Goal: Information Seeking & Learning: Find specific fact

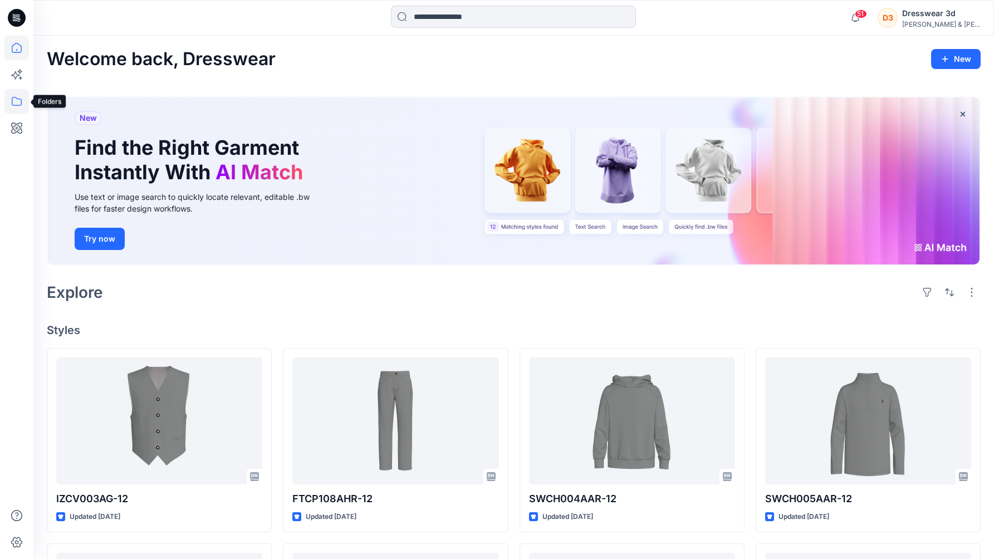
click at [16, 101] on icon at bounding box center [16, 101] width 24 height 24
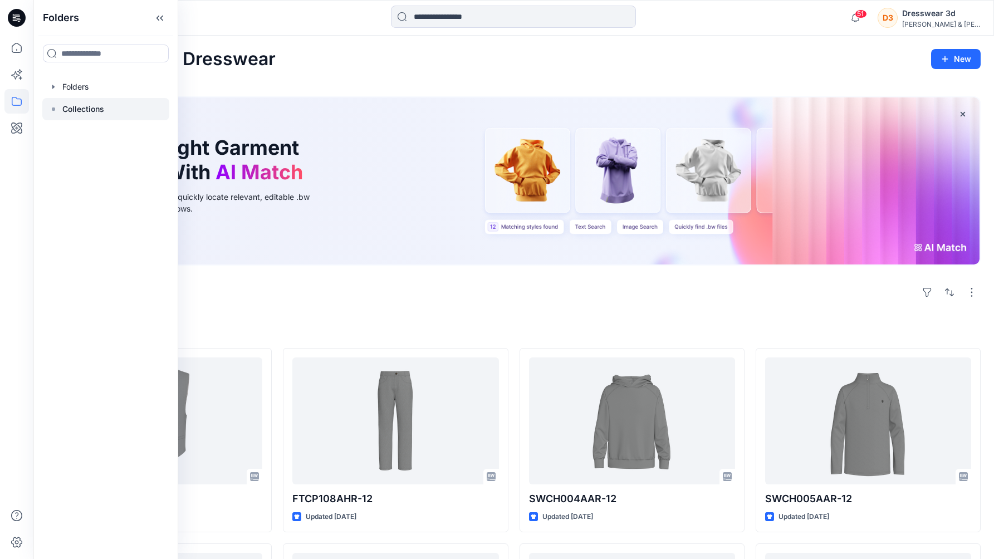
click at [95, 116] on div at bounding box center [105, 109] width 127 height 22
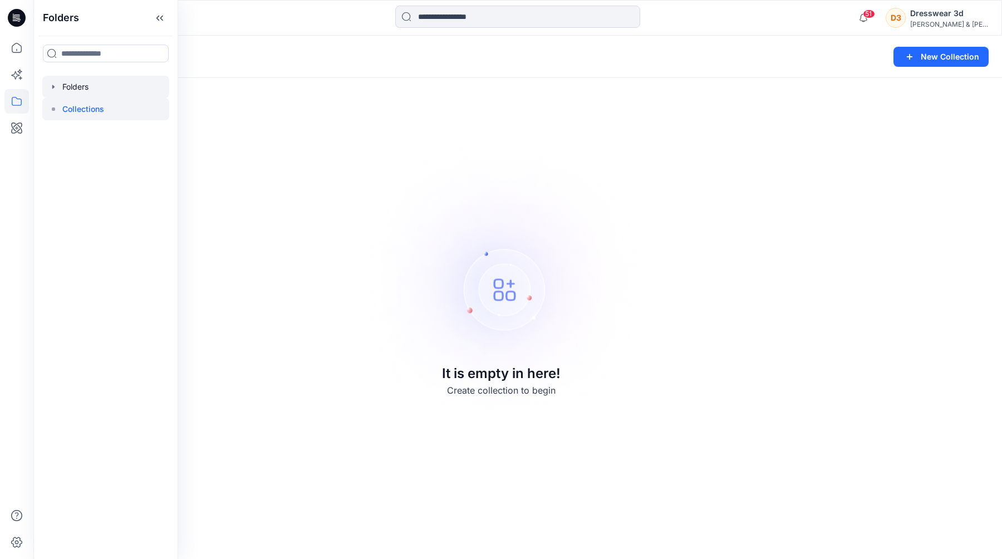
click at [99, 92] on div at bounding box center [105, 87] width 127 height 22
click at [133, 88] on div at bounding box center [105, 87] width 127 height 22
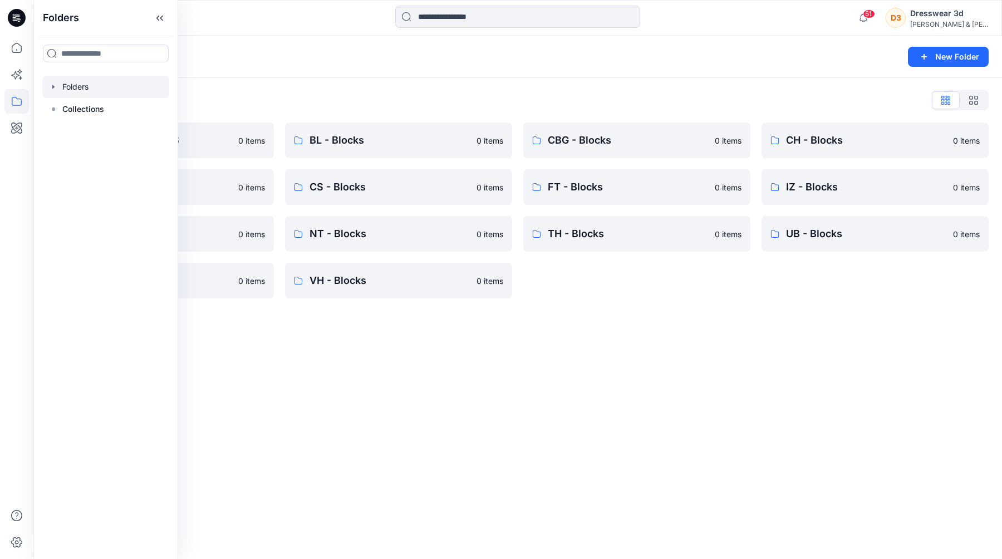
click at [178, 366] on div "Folders Folders Collections" at bounding box center [105, 279] width 145 height 559
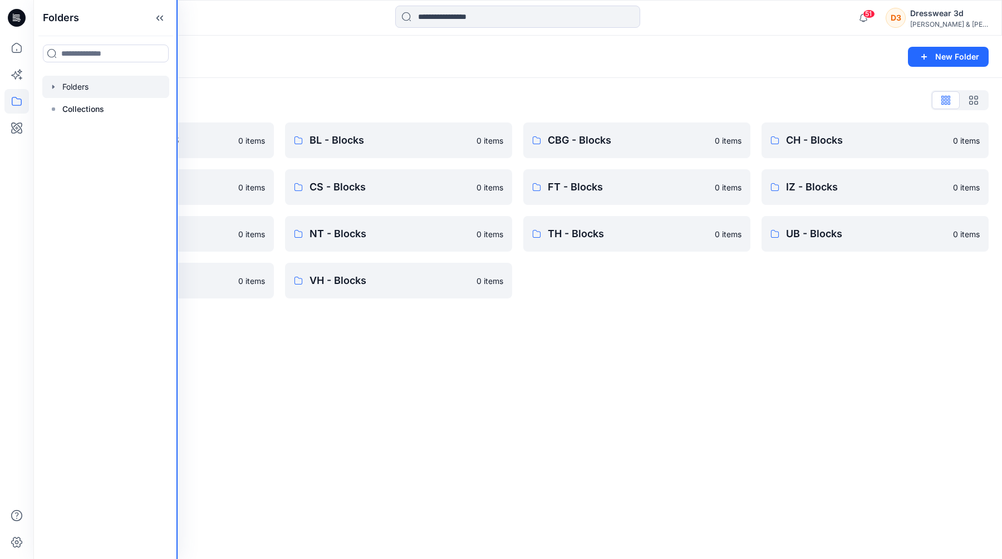
drag, startPoint x: 177, startPoint y: 366, endPoint x: 146, endPoint y: 359, distance: 32.1
click at [146, 359] on div "Folders Folders Collections" at bounding box center [105, 279] width 145 height 559
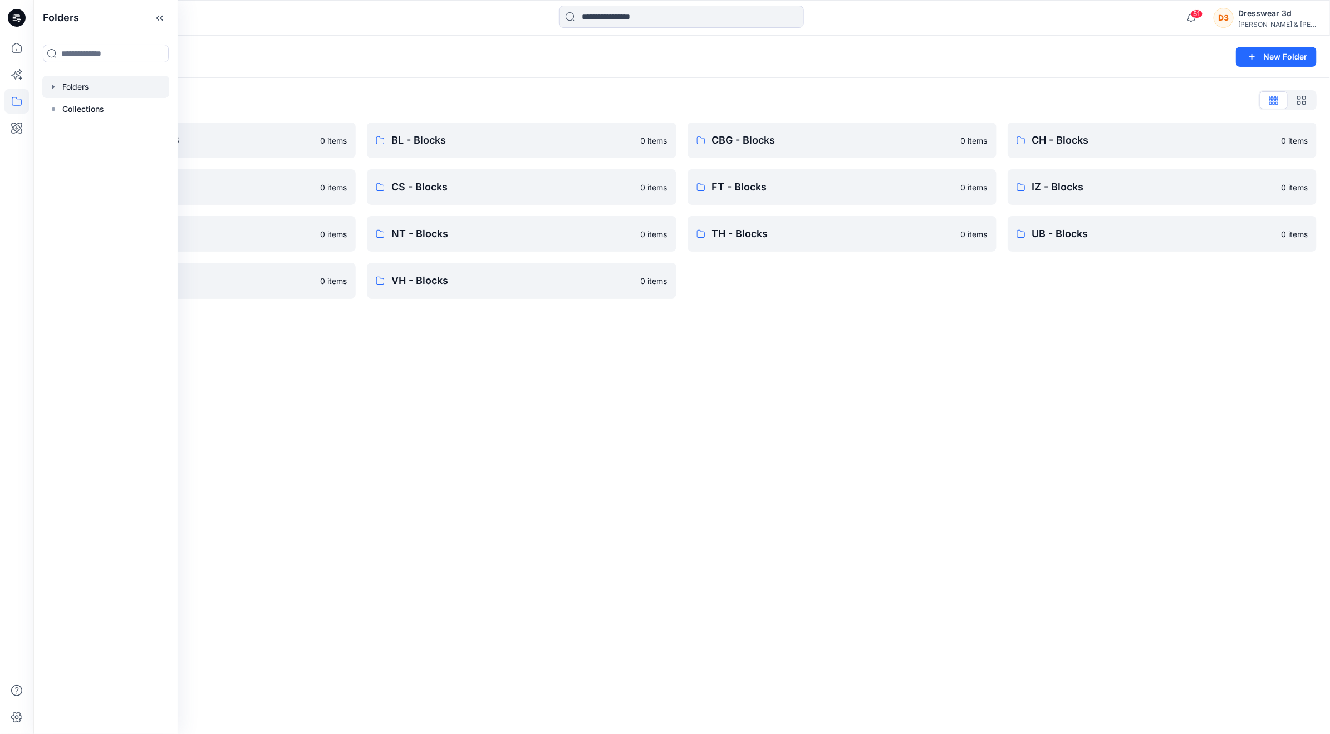
click at [154, 7] on div "Folders" at bounding box center [106, 18] width 144 height 36
click at [156, 12] on icon at bounding box center [160, 18] width 18 height 18
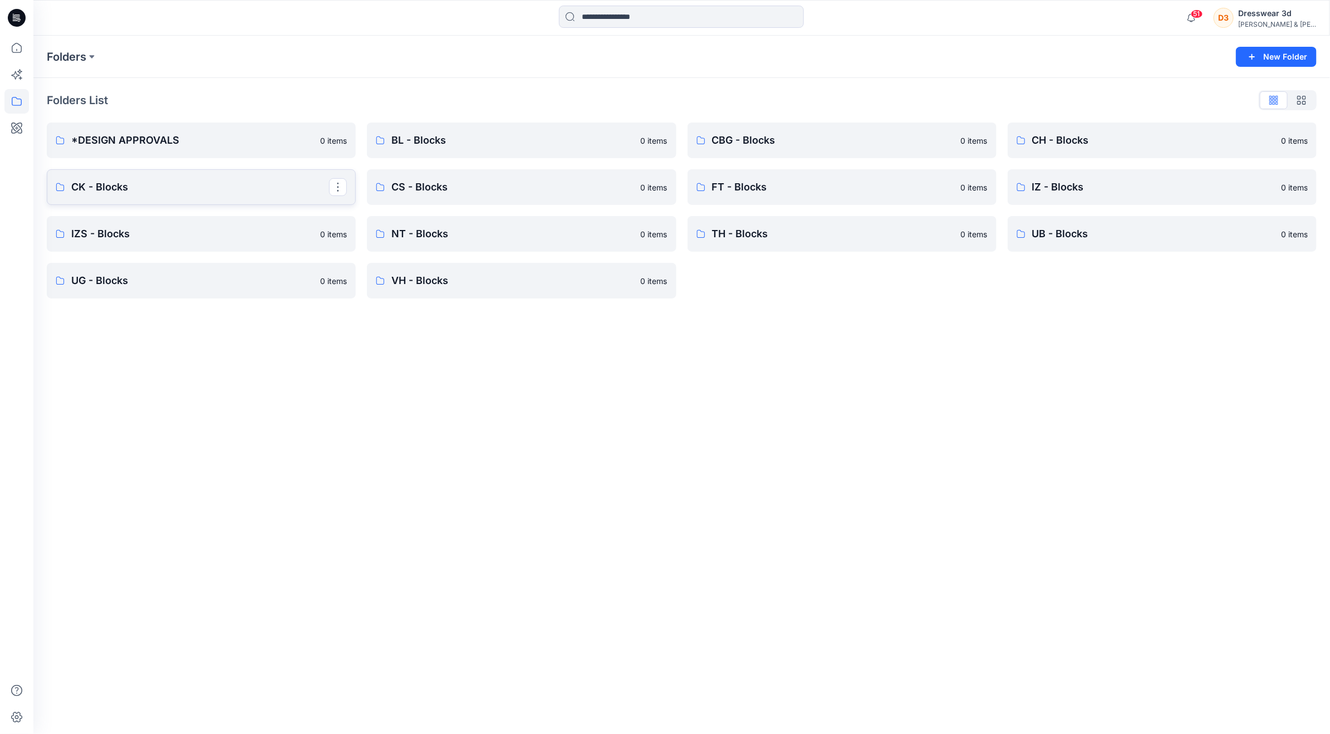
click at [192, 180] on p "CK - Blocks" at bounding box center [200, 187] width 258 height 16
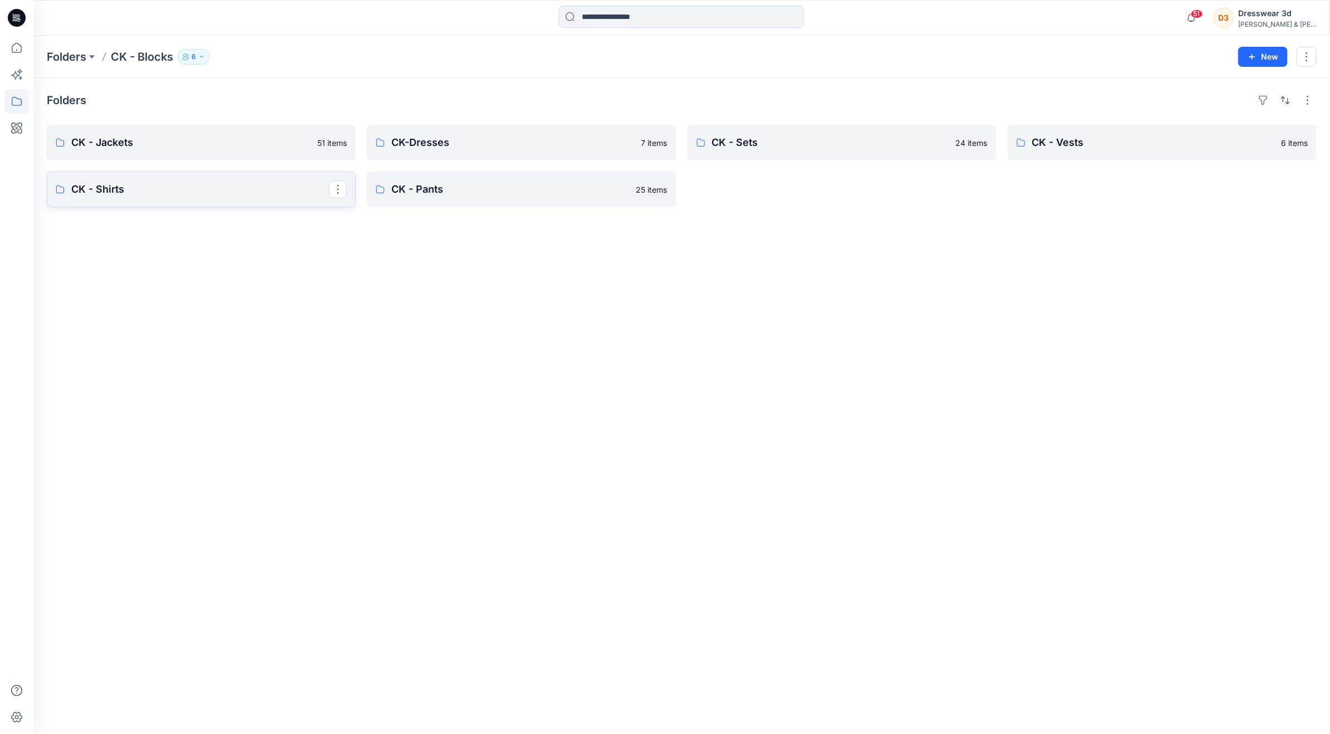
click at [218, 195] on p "CK - Shirts" at bounding box center [200, 189] width 258 height 16
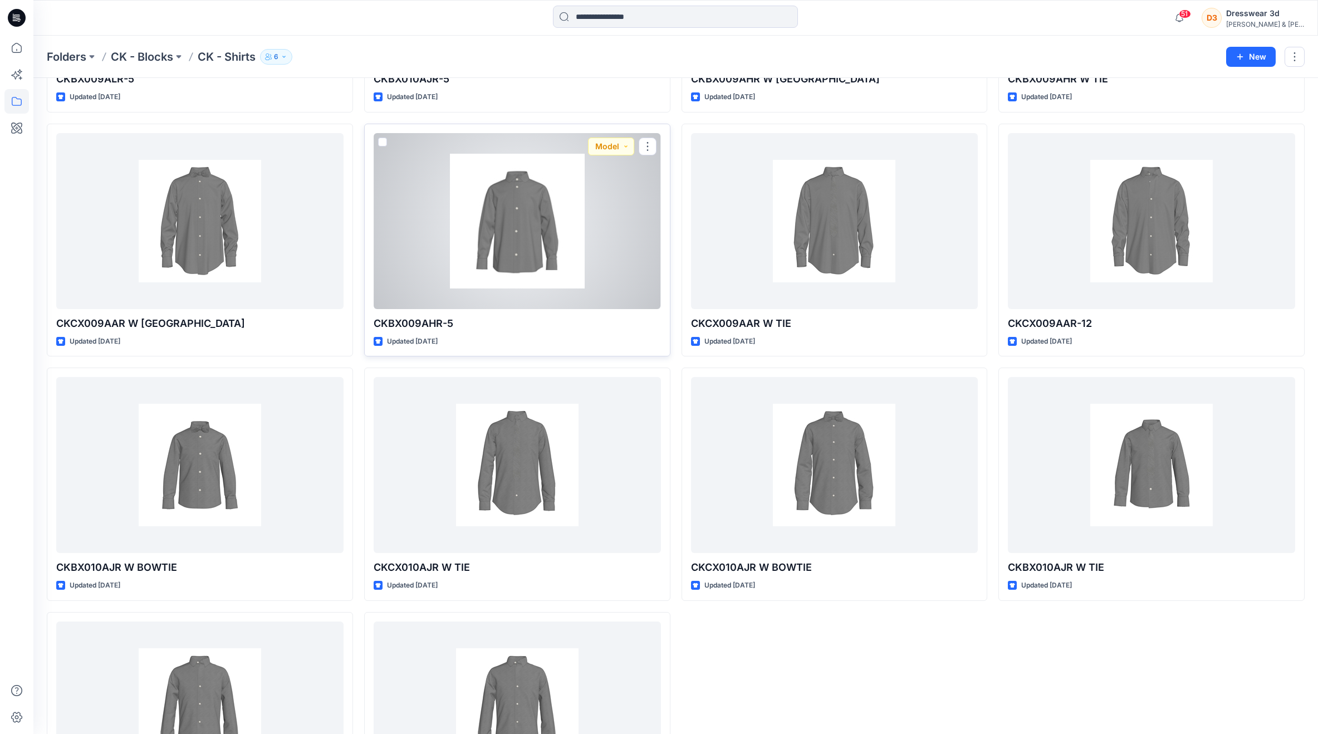
scroll to position [1707, 0]
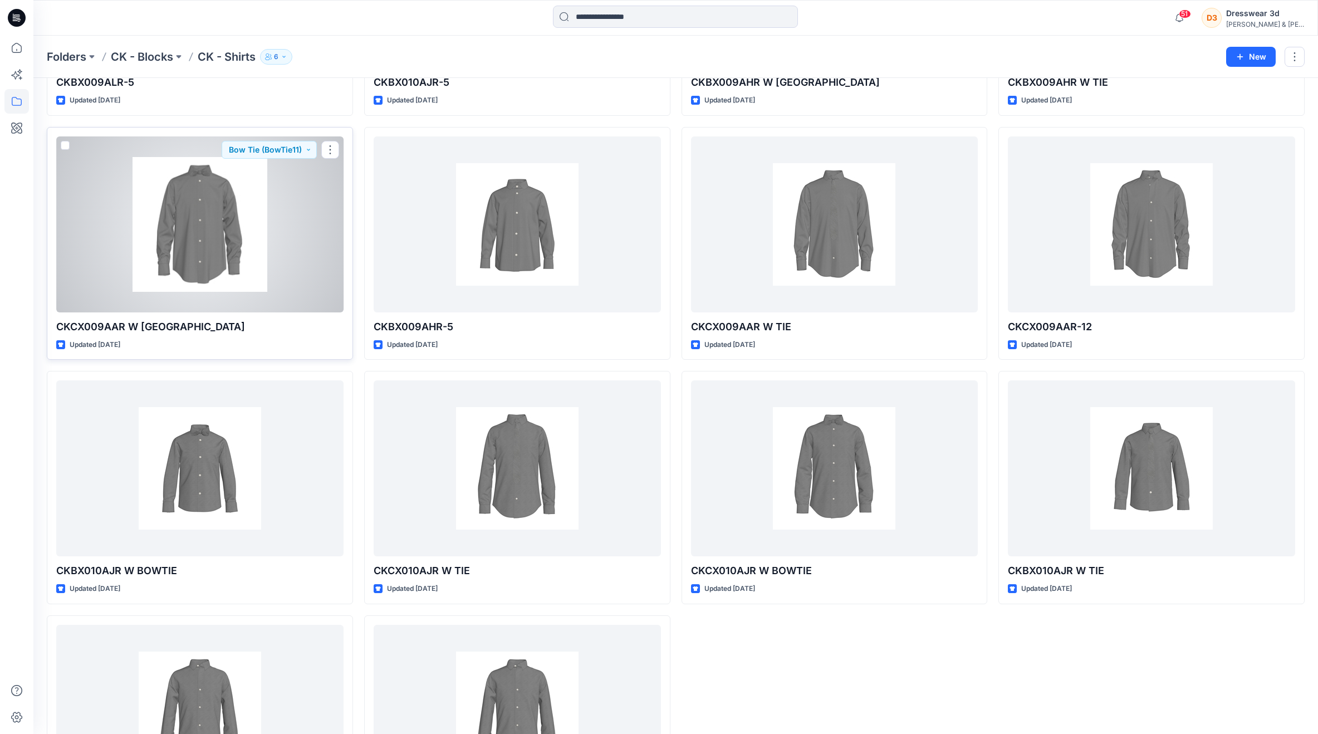
click at [293, 216] on div at bounding box center [199, 224] width 287 height 176
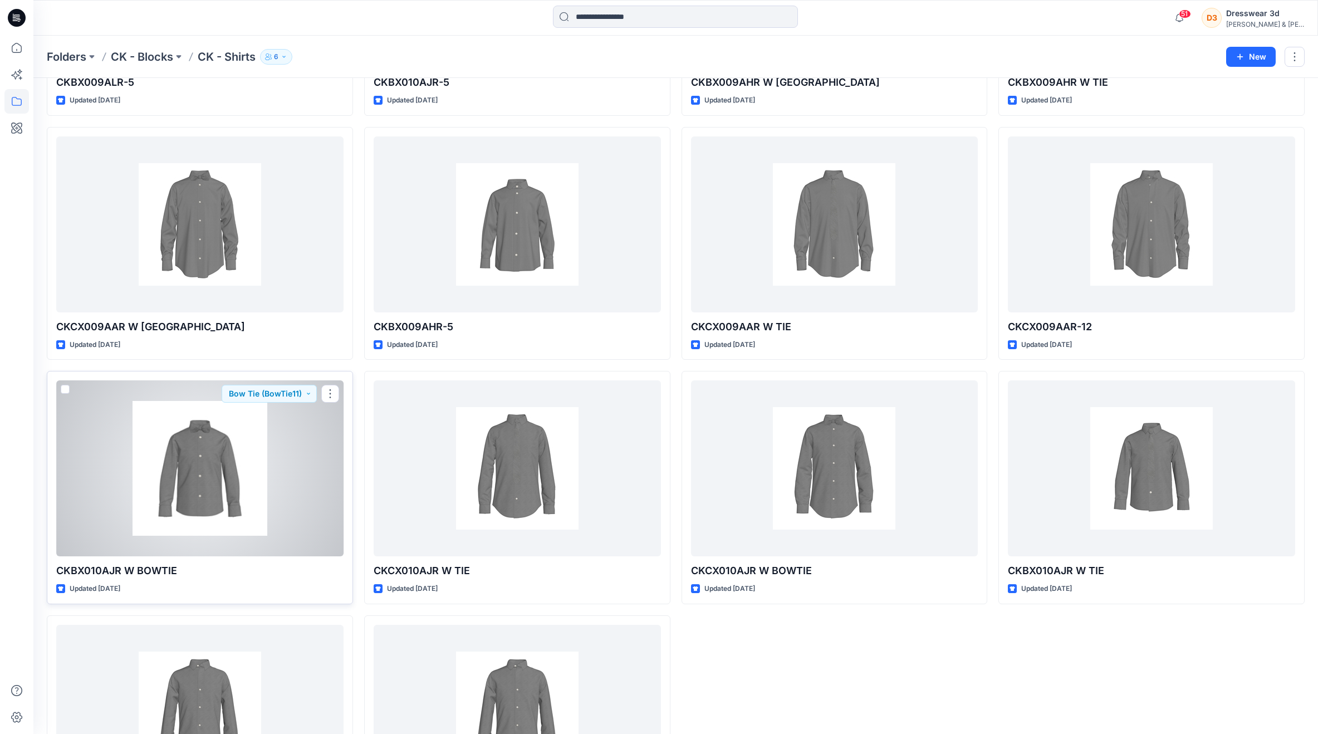
click at [259, 434] on div at bounding box center [199, 468] width 287 height 176
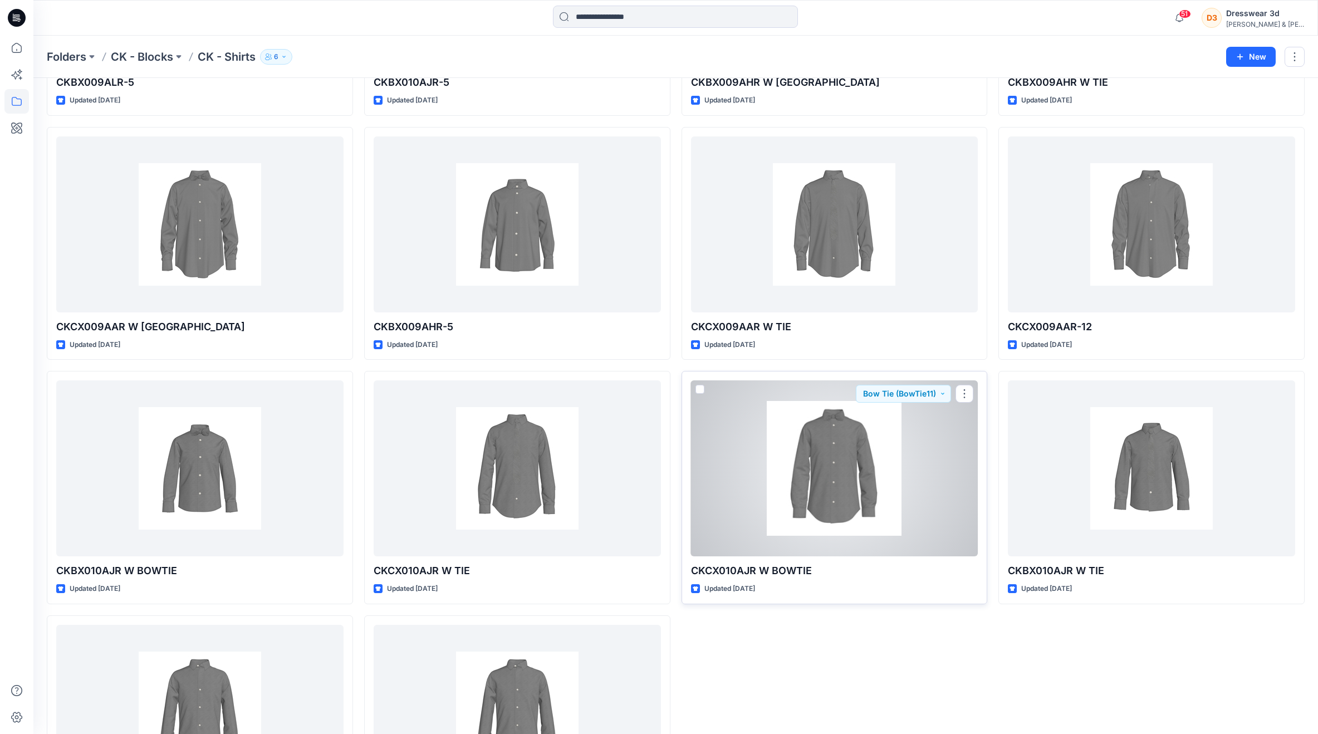
click at [786, 433] on div at bounding box center [834, 468] width 287 height 176
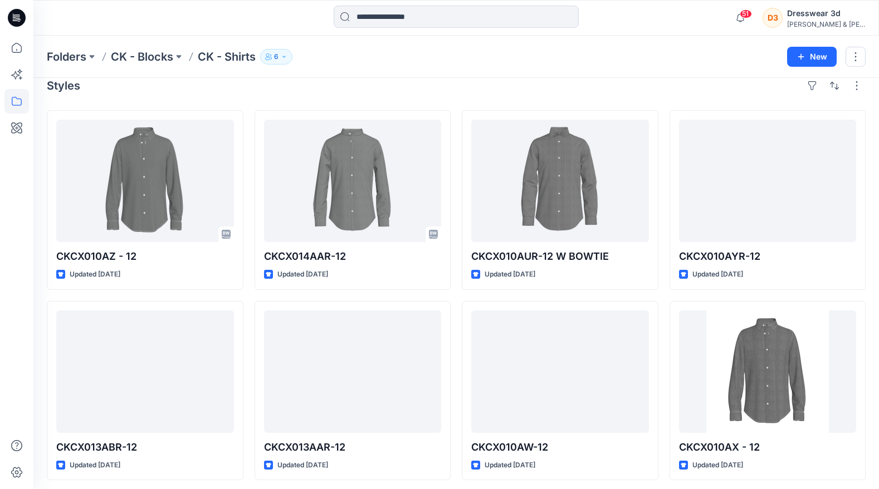
scroll to position [15, 0]
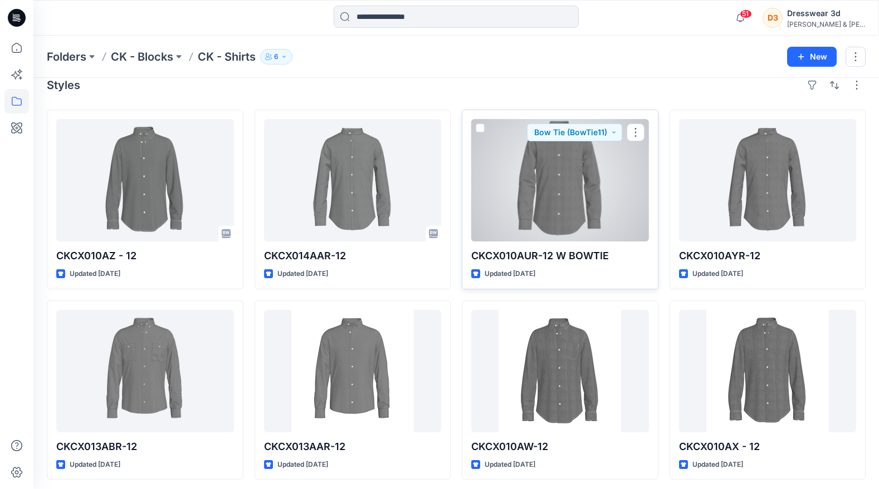
click at [572, 170] on div at bounding box center [560, 180] width 178 height 122
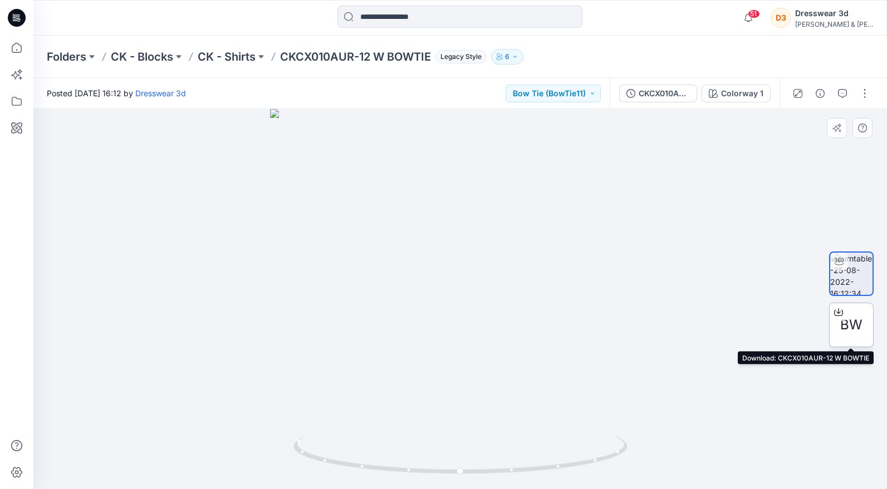
click at [850, 335] on div "BW" at bounding box center [851, 325] width 45 height 45
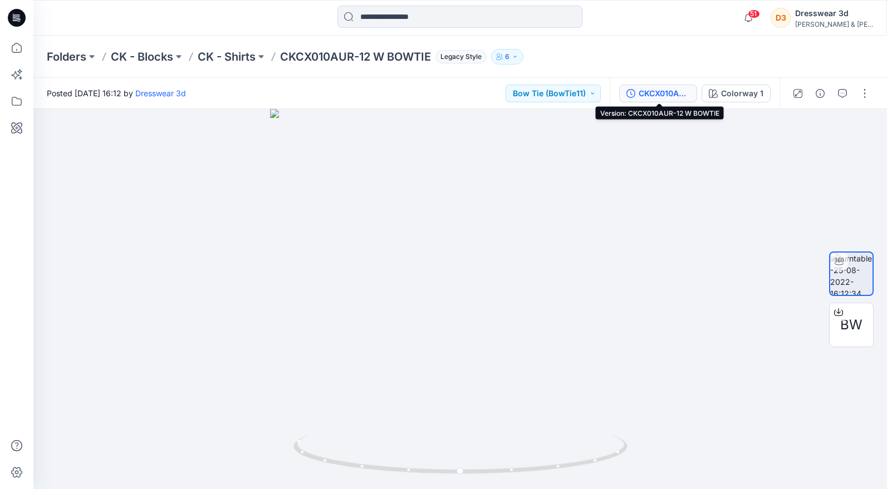
click at [657, 92] on div "CKCX010AUR-12 W BOWTIE" at bounding box center [664, 93] width 51 height 12
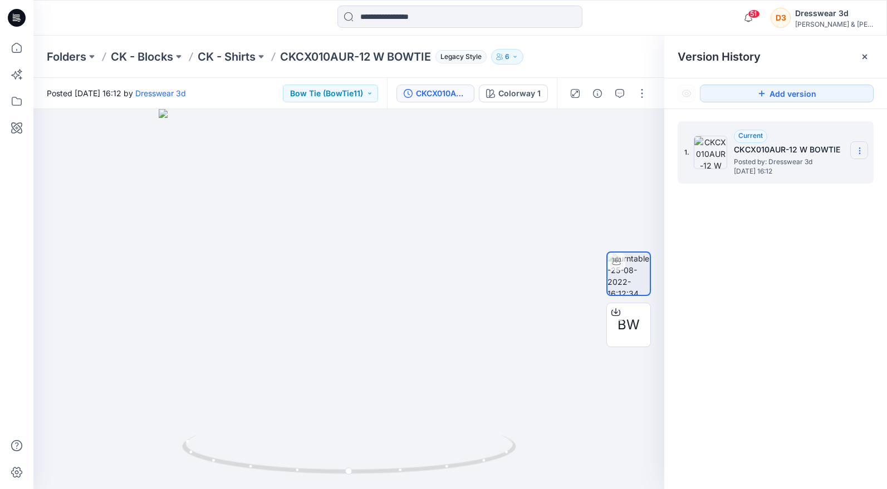
click at [861, 149] on icon at bounding box center [859, 150] width 9 height 9
click at [744, 287] on div "1. Current CKCX010AUR-12 W BOWTIE Posted by: Dresswear 3d Thursday, August 25, …" at bounding box center [775, 307] width 223 height 396
click at [862, 56] on icon at bounding box center [864, 56] width 9 height 9
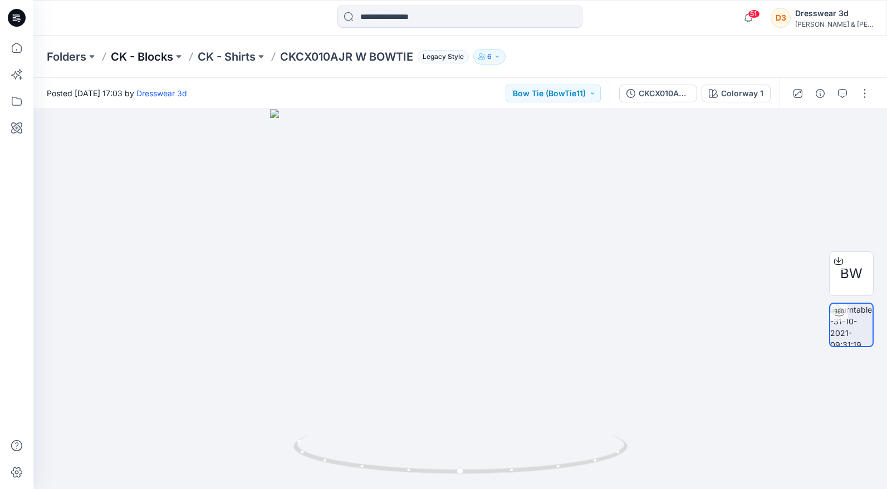
click at [168, 57] on p "CK - Blocks" at bounding box center [142, 57] width 62 height 16
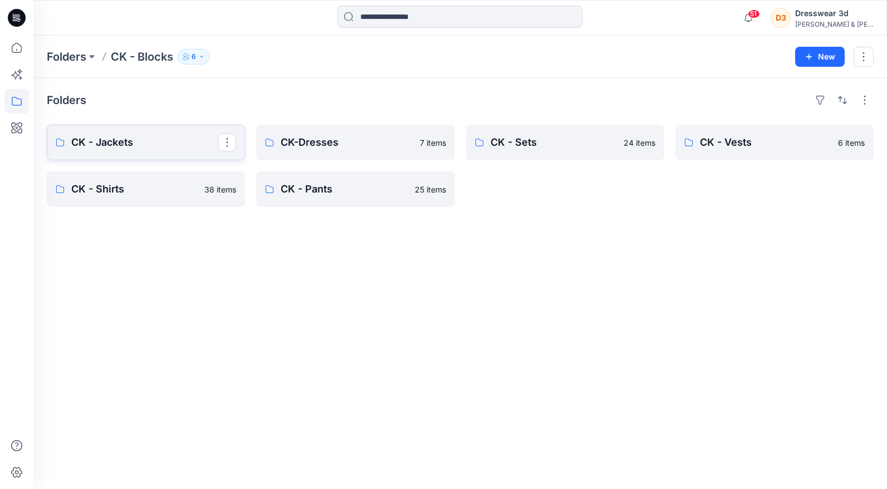
click at [127, 153] on link "CK - Jackets" at bounding box center [146, 143] width 198 height 36
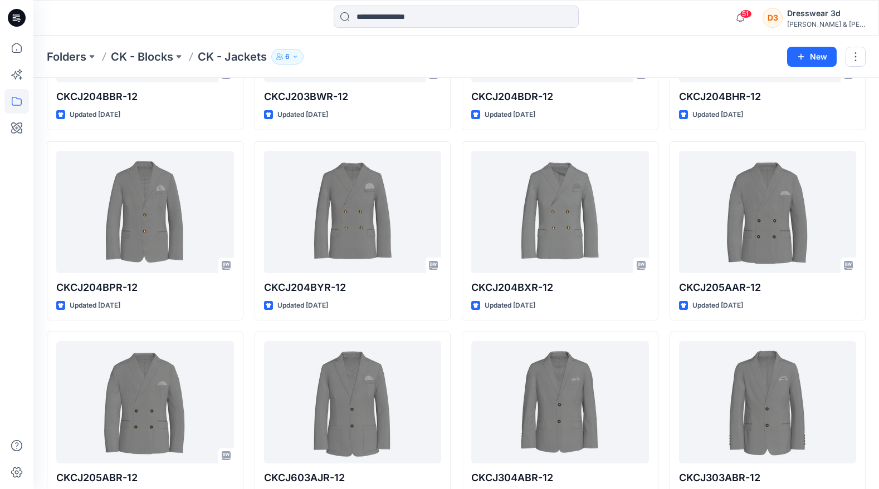
scroll to position [569, 0]
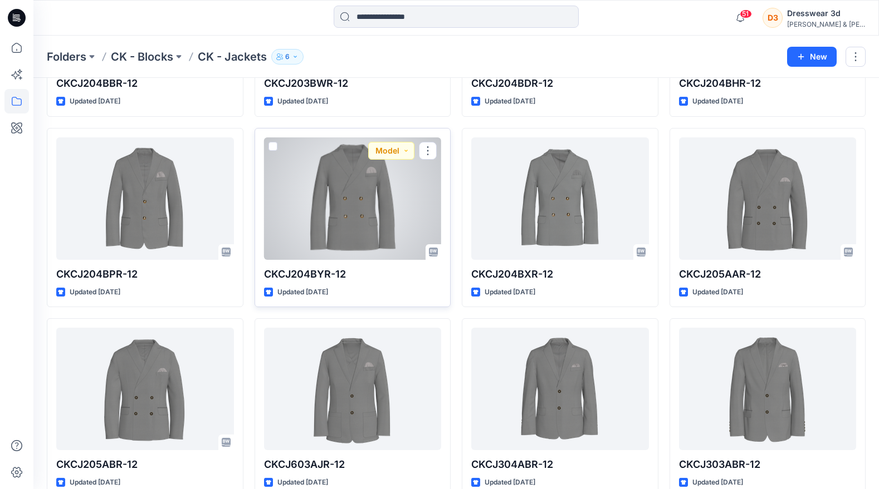
click at [410, 195] on div at bounding box center [353, 199] width 178 height 122
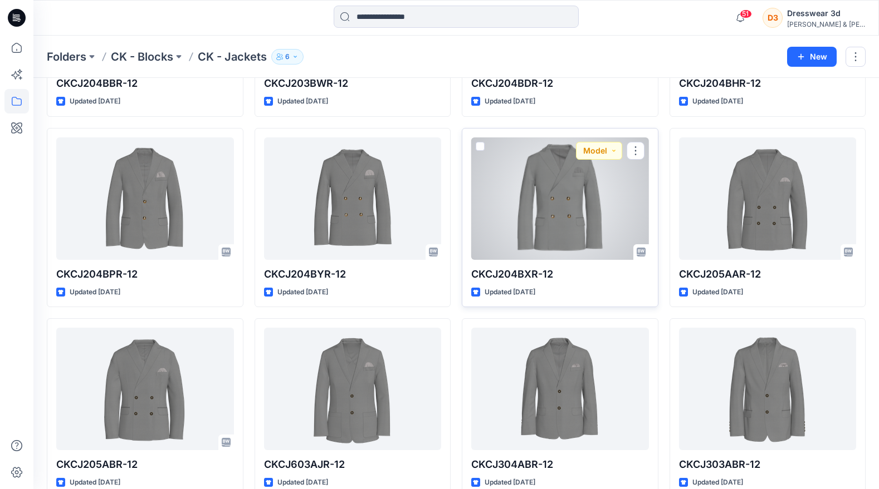
click at [519, 180] on div at bounding box center [560, 199] width 178 height 122
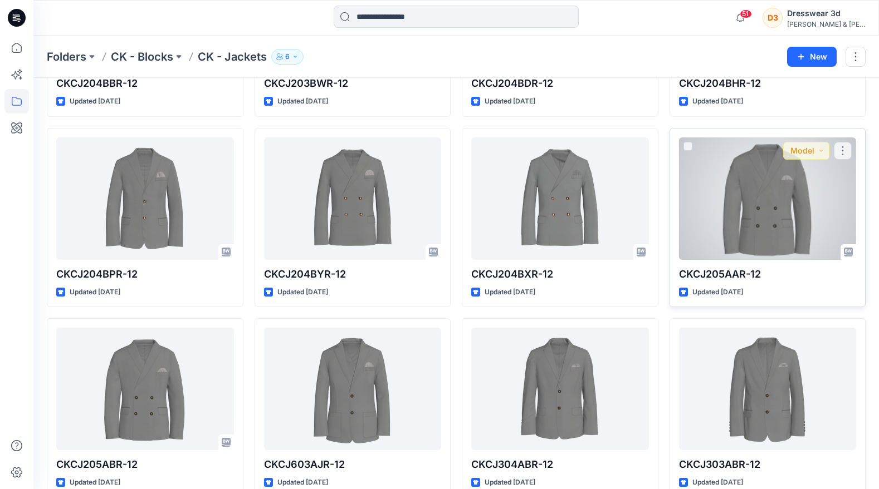
click at [749, 180] on div at bounding box center [768, 199] width 178 height 122
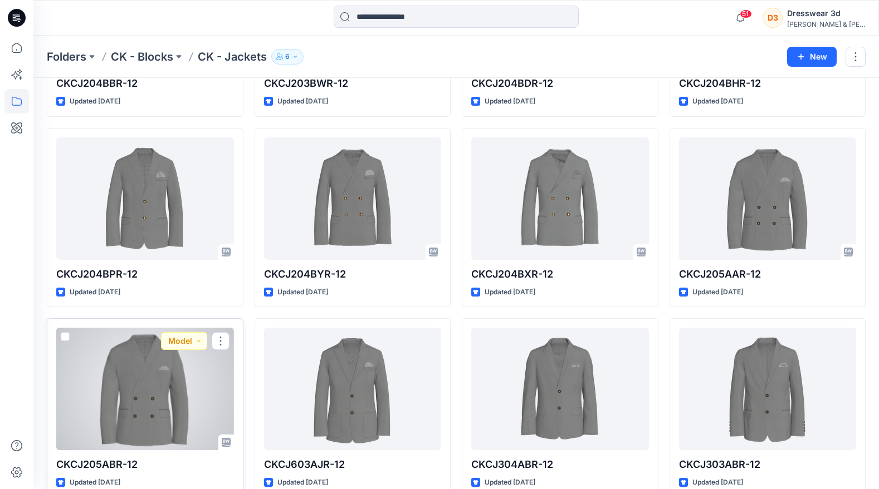
click at [132, 355] on div at bounding box center [145, 389] width 178 height 122
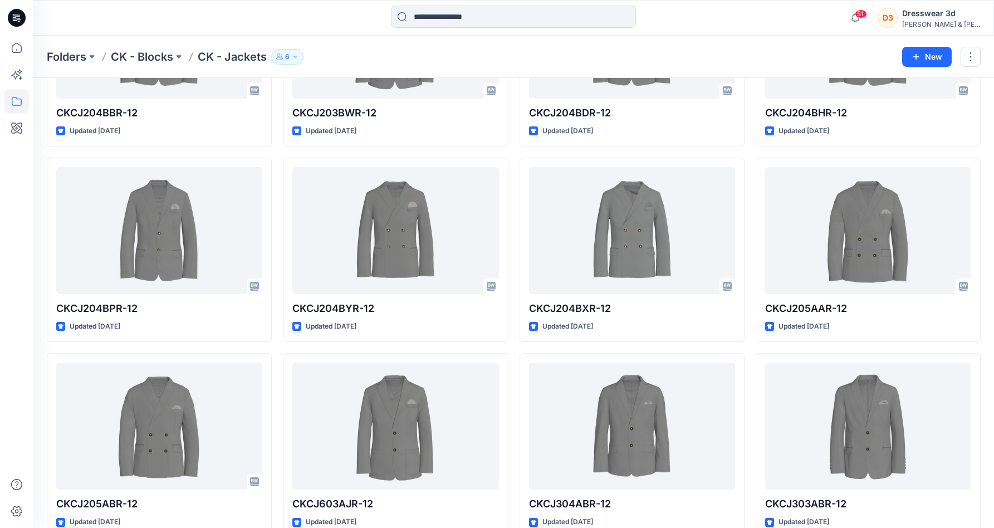
scroll to position [562, 0]
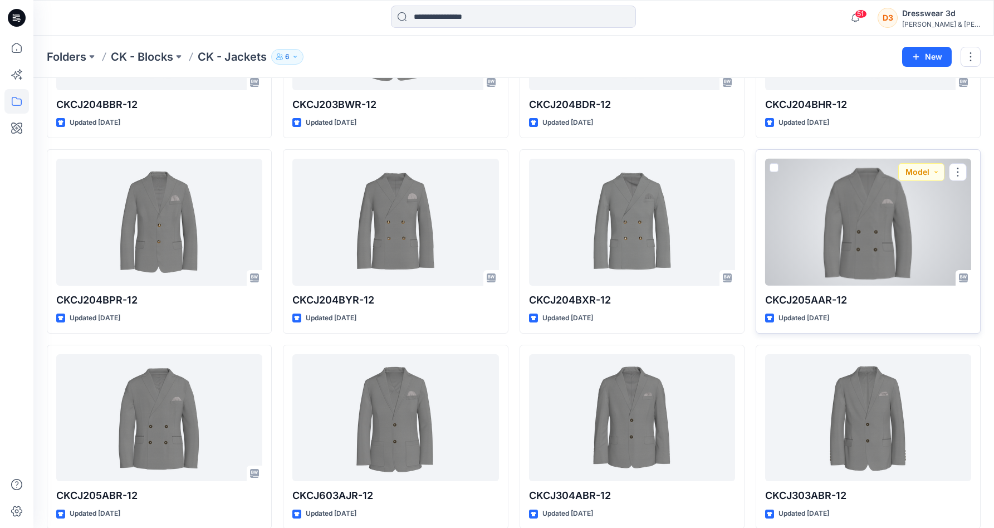
click at [911, 226] on div at bounding box center [868, 222] width 206 height 127
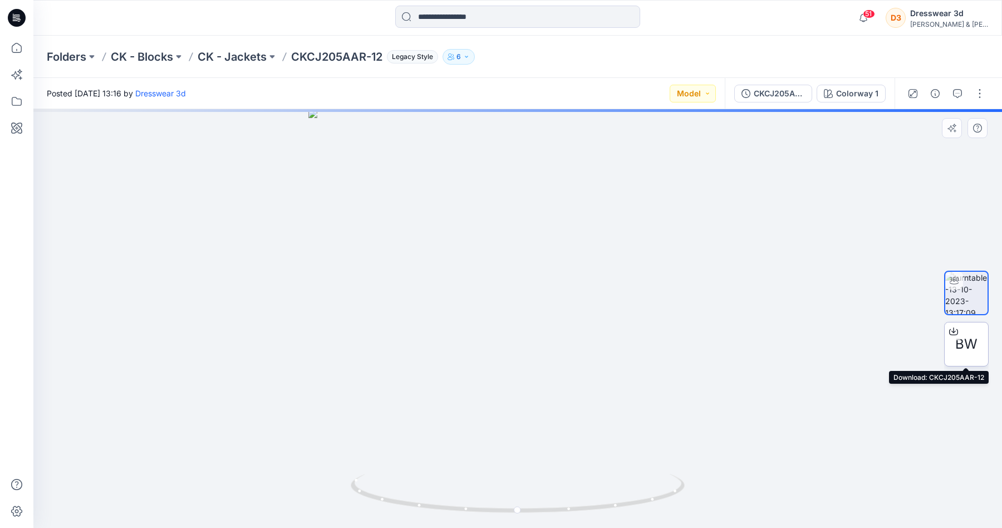
click at [965, 331] on div "BW" at bounding box center [966, 344] width 45 height 45
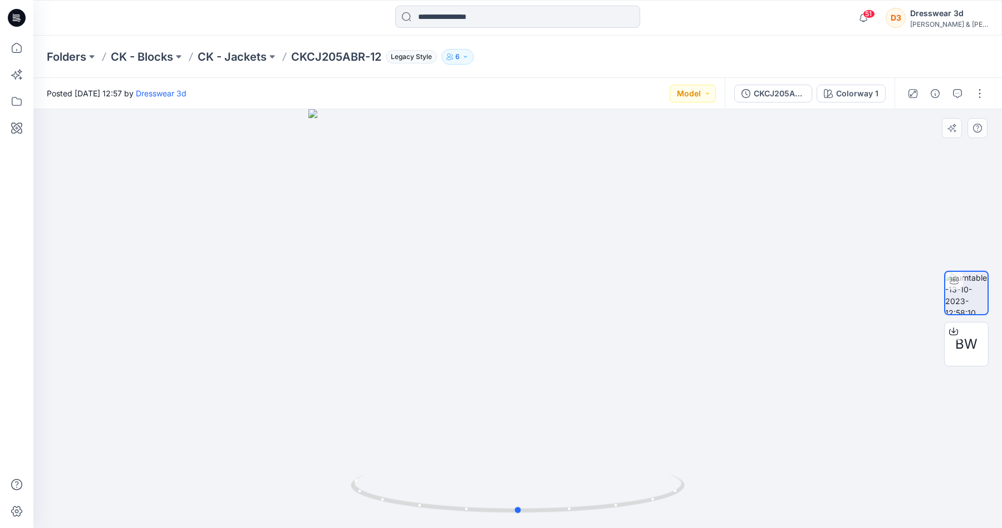
drag, startPoint x: 693, startPoint y: 190, endPoint x: 681, endPoint y: 205, distance: 18.7
click at [693, 192] on div at bounding box center [517, 318] width 969 height 419
drag, startPoint x: 571, startPoint y: 509, endPoint x: 627, endPoint y: 495, distance: 57.9
click at [627, 489] on icon at bounding box center [519, 495] width 337 height 42
drag, startPoint x: 622, startPoint y: 497, endPoint x: 637, endPoint y: 493, distance: 14.9
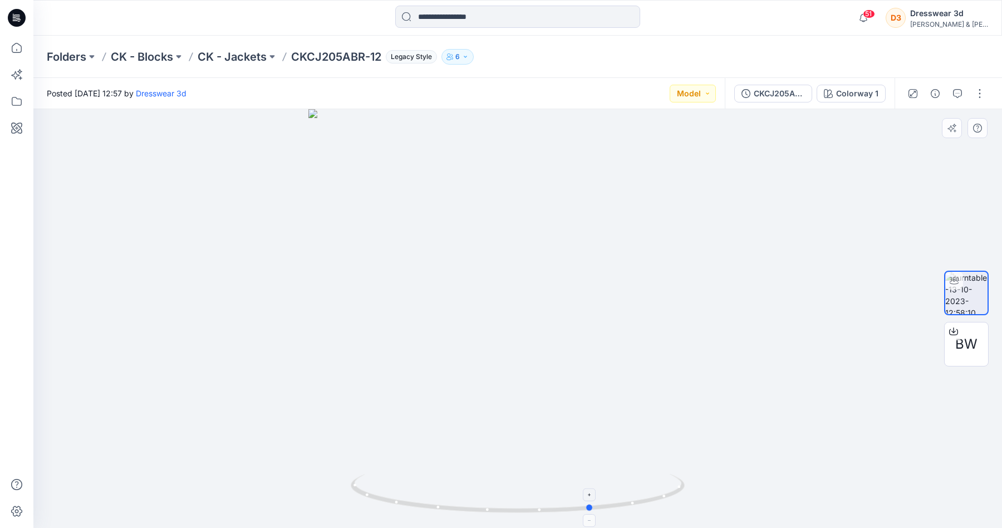
click at [637, 489] on icon at bounding box center [519, 495] width 337 height 42
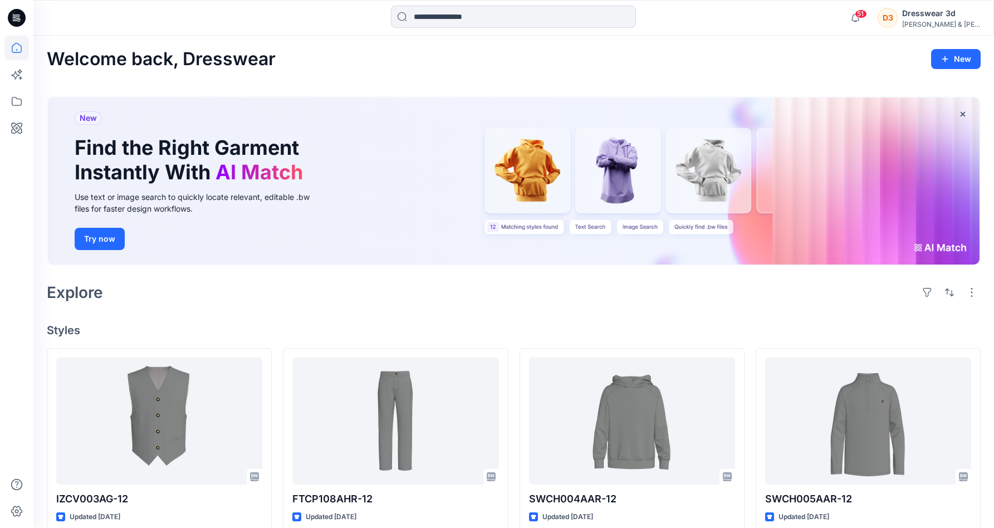
click at [531, 30] on div "51 Notifications [PERSON_NAME] shared IZCV003AG-12 in IZ - Vests (Unknown) [DAT…" at bounding box center [513, 18] width 960 height 36
click at [527, 16] on input at bounding box center [513, 17] width 245 height 22
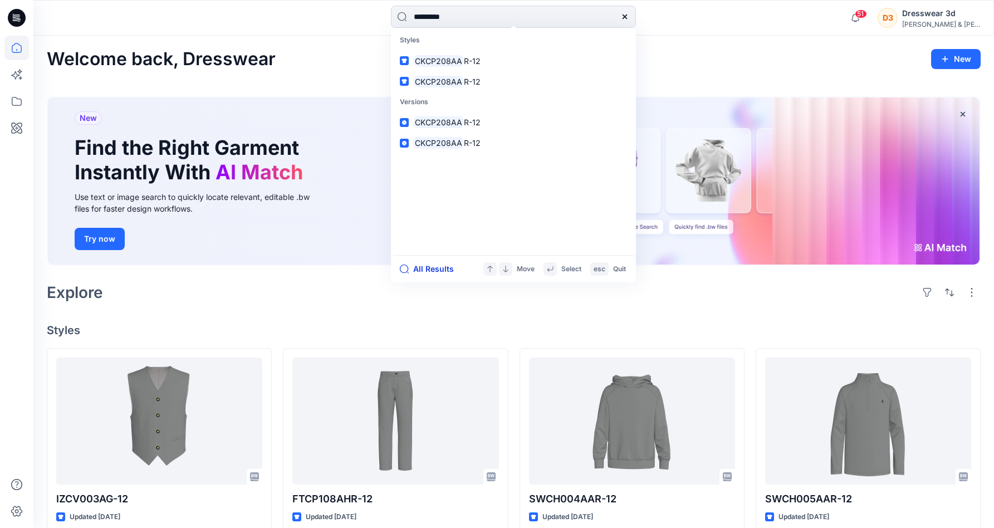
type input "*********"
click at [440, 267] on button "All Results" at bounding box center [430, 268] width 61 height 13
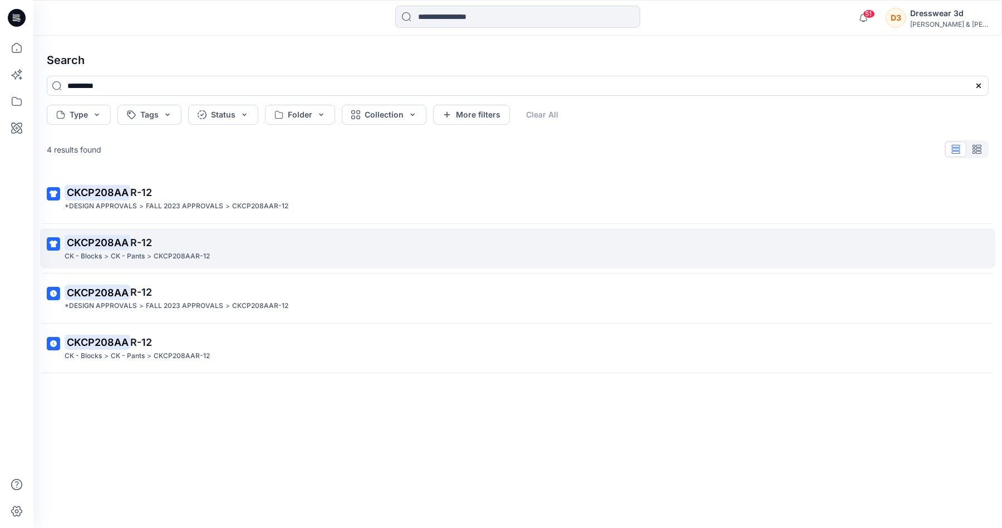
click at [444, 260] on div "CK - Blocks > CK - Pants > CKCP208AAR-12" at bounding box center [517, 257] width 904 height 12
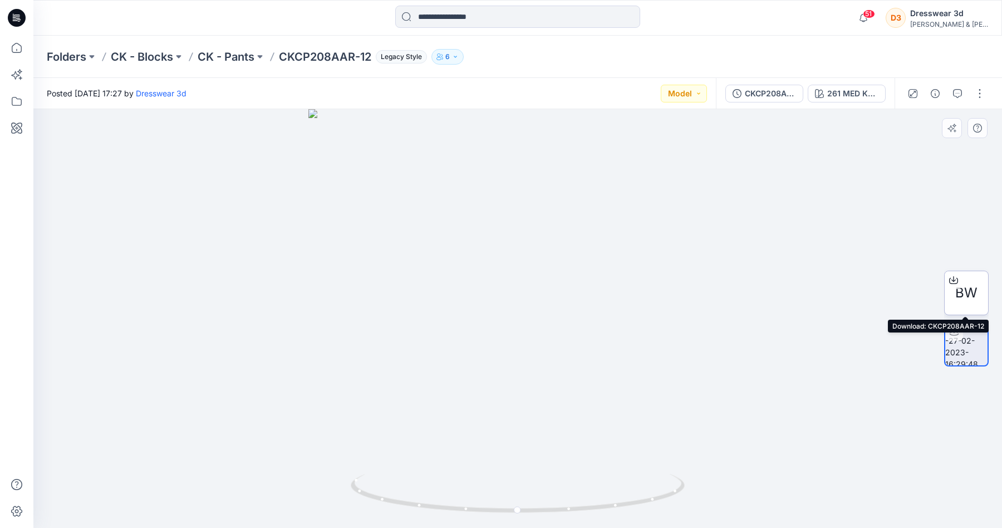
click at [970, 286] on span "BW" at bounding box center [966, 293] width 22 height 20
drag, startPoint x: 281, startPoint y: 58, endPoint x: 349, endPoint y: 59, distance: 67.9
click at [349, 58] on p "CKCP208AAR-12" at bounding box center [325, 57] width 92 height 16
copy p "CKCP208AA"
